Goal: Task Accomplishment & Management: Manage account settings

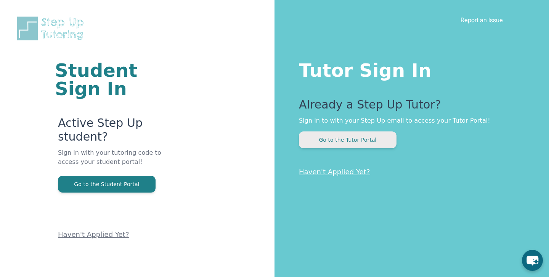
click at [343, 141] on button "Go to the Tutor Portal" at bounding box center [348, 139] width 98 height 17
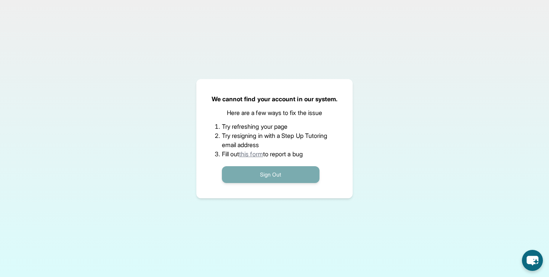
click at [295, 174] on button "Sign Out" at bounding box center [271, 174] width 98 height 17
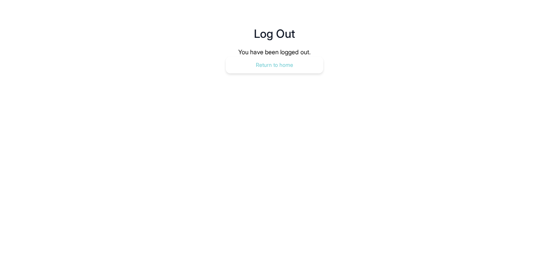
click at [305, 66] on button "Return to home" at bounding box center [275, 64] width 98 height 17
